Goal: Task Accomplishment & Management: Use online tool/utility

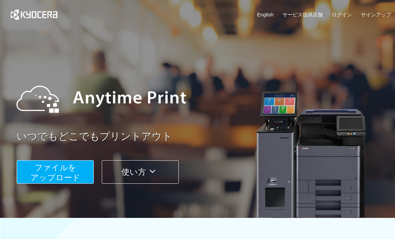
click at [77, 165] on button "ファイルを ​​アップロード" at bounding box center [55, 171] width 77 height 23
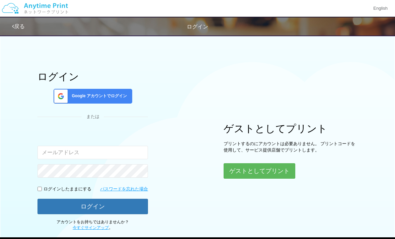
click at [277, 168] on button "ゲストとしてプリント" at bounding box center [260, 170] width 72 height 15
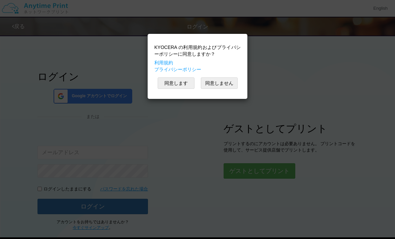
click at [174, 82] on button "同意します" at bounding box center [176, 82] width 37 height 11
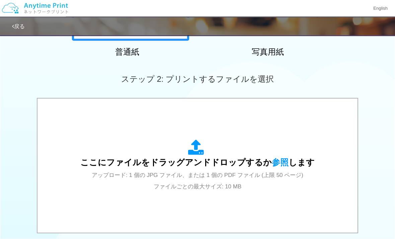
scroll to position [155, 0]
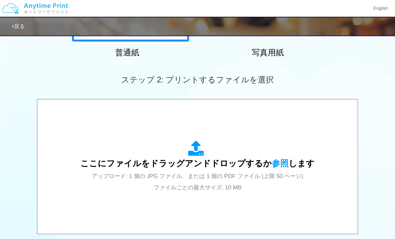
click at [283, 183] on div "ここにファイルをドラッグアンドドロップするか 参照 します アップロード: 1 個の JPG ファイル、または 1 個の PDF ファイル (上限 50 ペー…" at bounding box center [197, 166] width 234 height 52
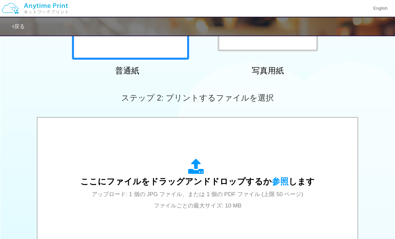
click at [227, 177] on span "ここにファイルをドラッグアンドドロップするか 参照 します" at bounding box center [197, 181] width 234 height 9
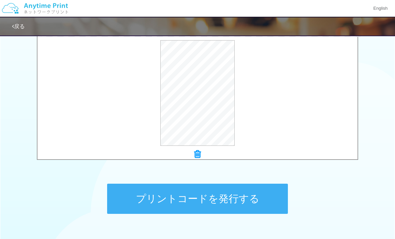
scroll to position [249, 0]
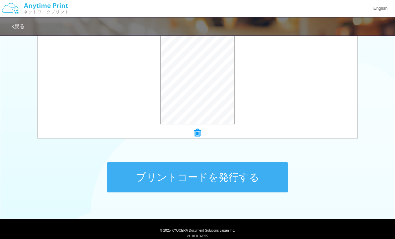
click at [266, 178] on button "プリントコードを発行する" at bounding box center [197, 177] width 181 height 30
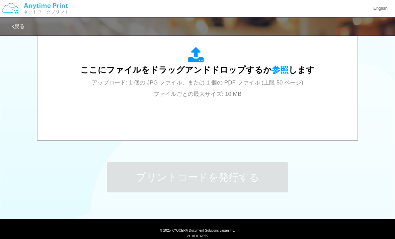
scroll to position [0, 0]
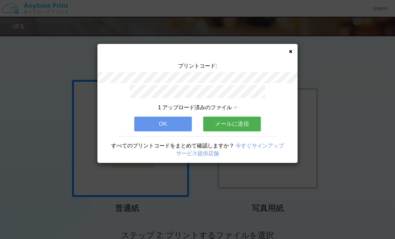
click at [178, 121] on button "OK" at bounding box center [163, 124] width 58 height 15
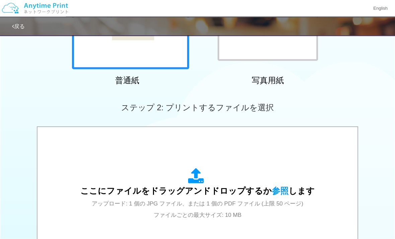
scroll to position [128, 0]
click at [290, 185] on div "ここにファイルをドラッグアンドドロップするか 参照 します アップロード: 1 個の JPG ファイル、または 1 個の PDF ファイル (上限 50 ペー…" at bounding box center [197, 194] width 234 height 52
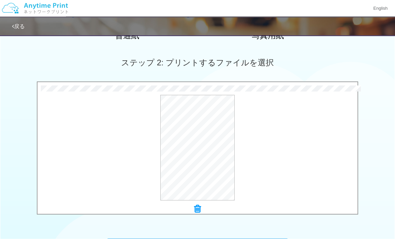
scroll to position [249, 0]
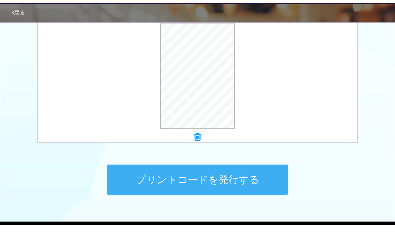
click at [260, 178] on button "プリントコードを発行する" at bounding box center [197, 193] width 181 height 30
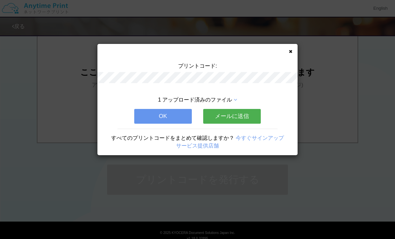
scroll to position [0, 0]
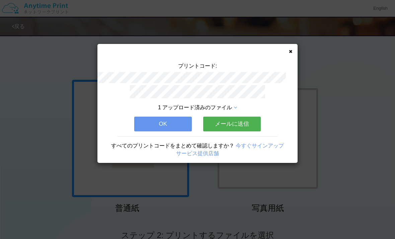
click at [289, 51] on icon at bounding box center [290, 51] width 3 height 4
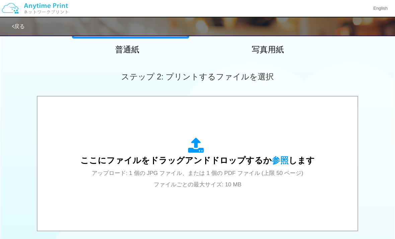
scroll to position [156, 0]
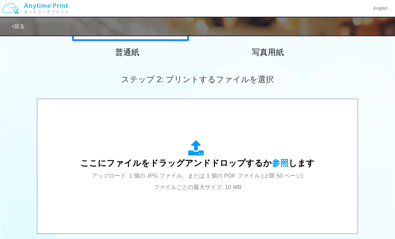
click at [241, 159] on span "ここにファイルをドラッグアンドドロップするか 参照 します" at bounding box center [197, 162] width 234 height 9
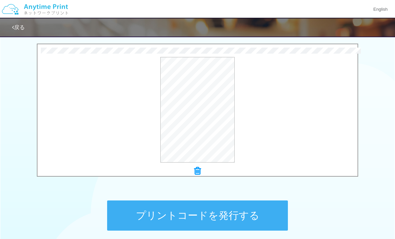
click at [253, 217] on button "プリントコードを発行する" at bounding box center [197, 214] width 181 height 30
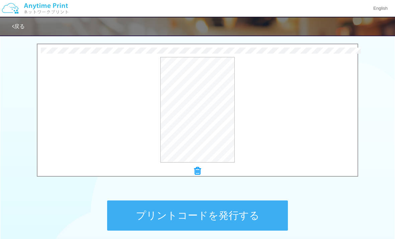
scroll to position [0, 0]
